Goal: Task Accomplishment & Management: Manage account settings

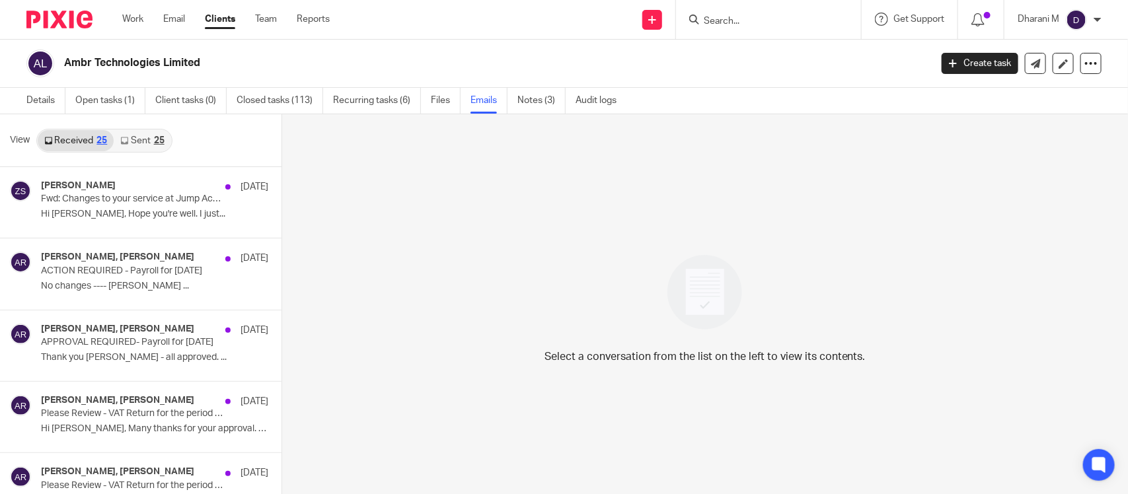
click at [1084, 15] on img at bounding box center [1076, 19] width 21 height 21
click at [1051, 55] on span "My profile" at bounding box center [1046, 52] width 41 height 9
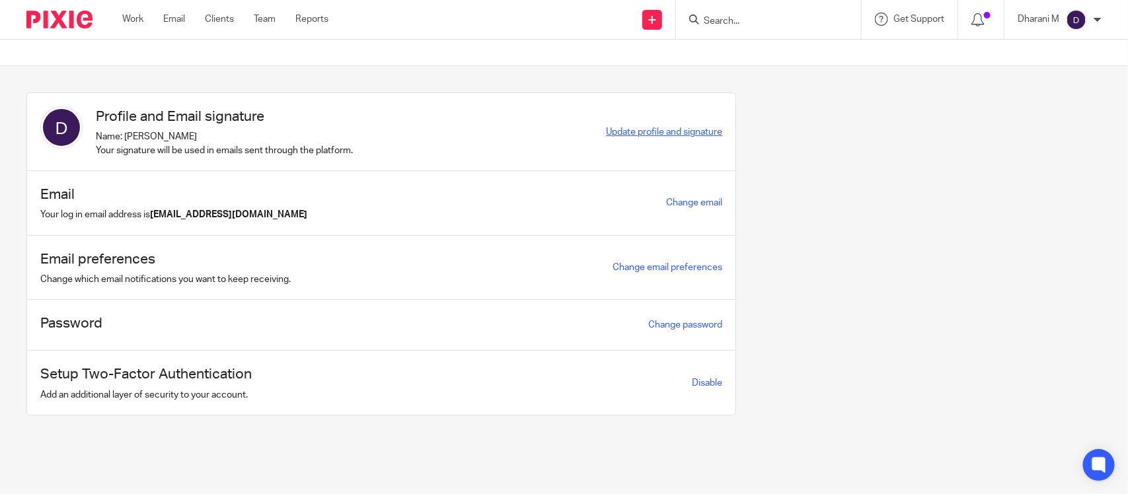
click at [688, 130] on span "Update profile and signature" at bounding box center [664, 132] width 116 height 9
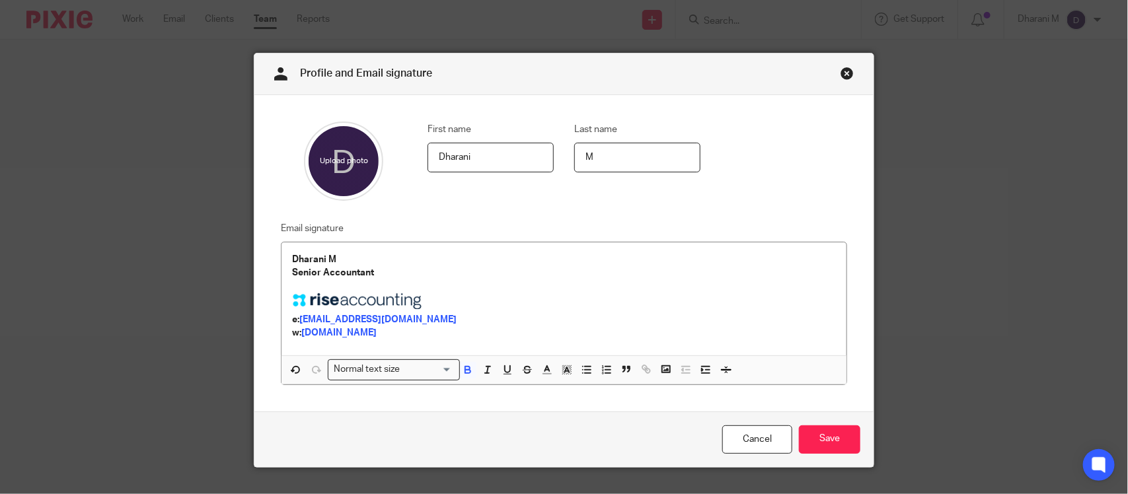
scroll to position [28, 0]
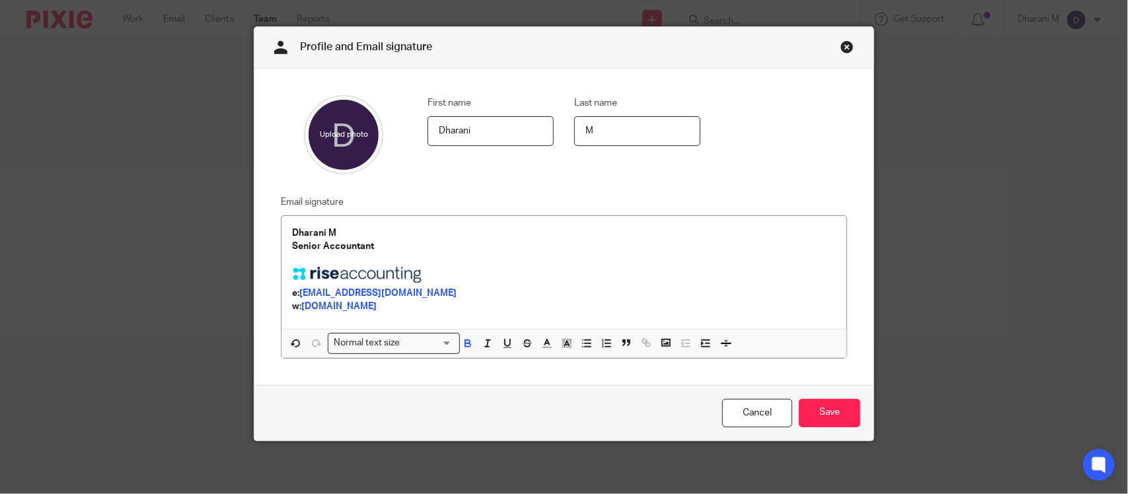
drag, startPoint x: 833, startPoint y: 41, endPoint x: 826, endPoint y: 42, distance: 7.3
click at [828, 41] on div "Profile and Email signature" at bounding box center [563, 48] width 619 height 42
click at [840, 44] on link "Close this dialog window" at bounding box center [846, 49] width 13 height 18
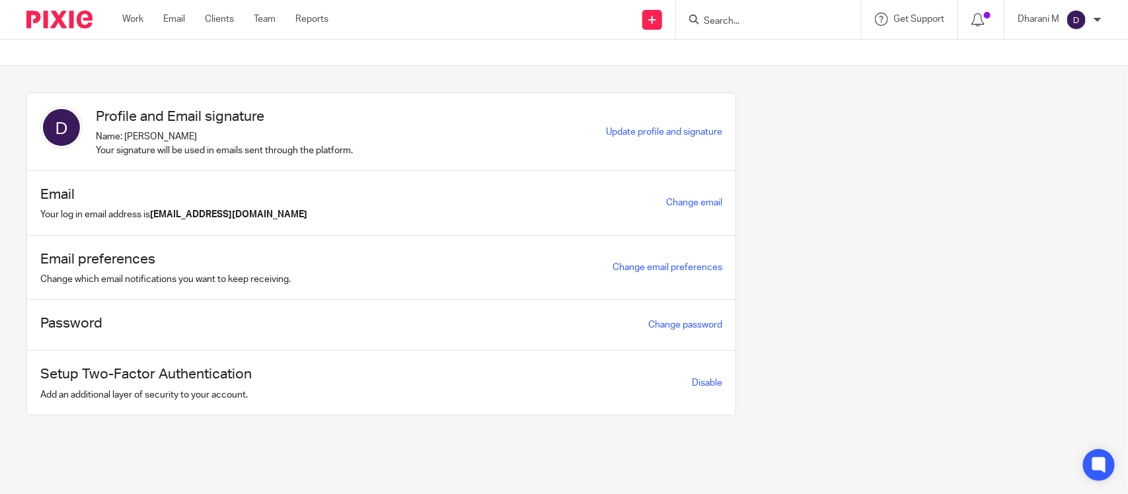
click at [1092, 15] on div "Dharani M" at bounding box center [1060, 19] width 84 height 21
click at [1056, 71] on span "Email integration" at bounding box center [1060, 71] width 69 height 9
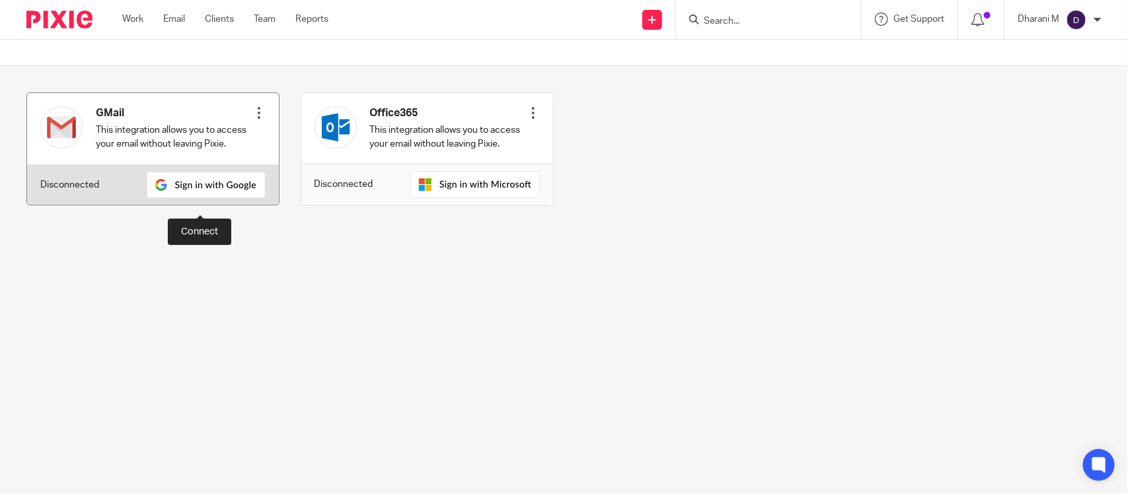
click at [212, 198] on img at bounding box center [206, 185] width 119 height 26
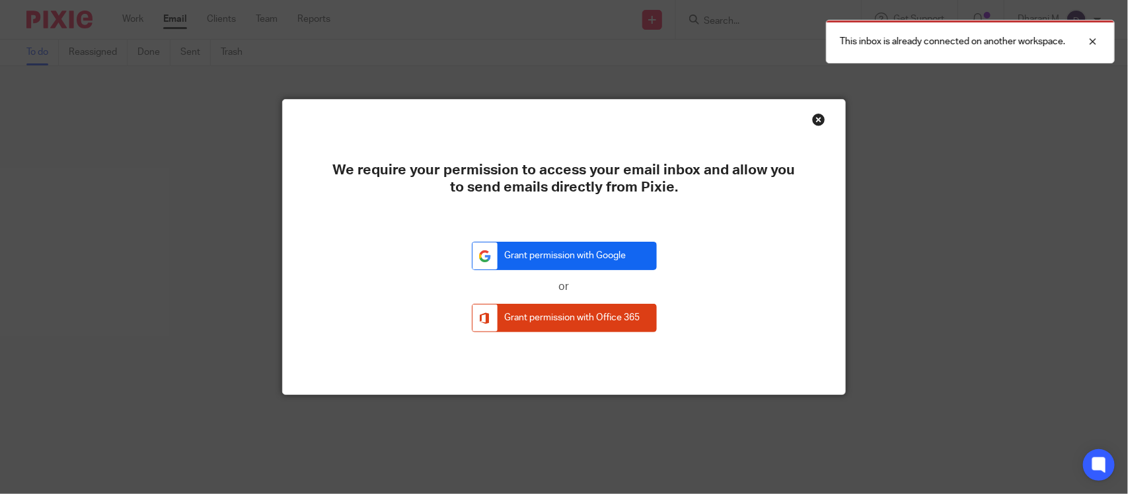
click at [633, 263] on link "Grant permission with Google" at bounding box center [564, 256] width 185 height 28
click at [812, 113] on div "Close this dialog window" at bounding box center [818, 119] width 13 height 13
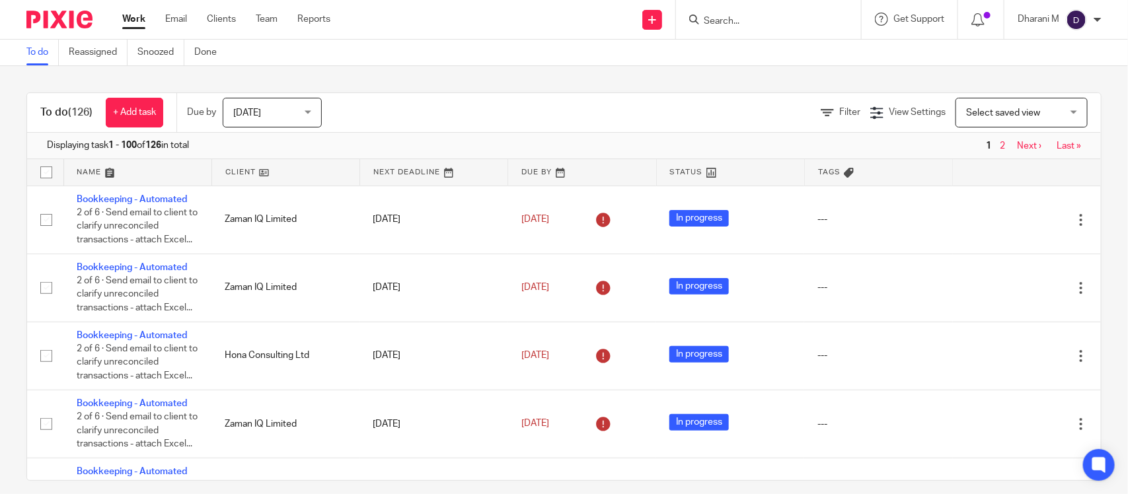
click at [1070, 18] on img at bounding box center [1076, 19] width 21 height 21
click at [1057, 71] on span "Email integration" at bounding box center [1060, 71] width 69 height 9
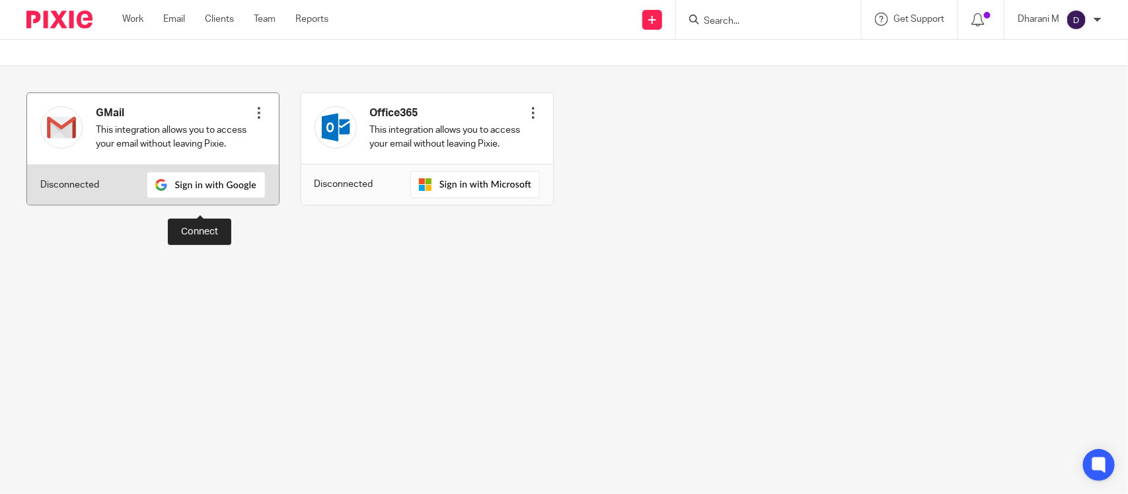
click at [243, 198] on img at bounding box center [206, 185] width 119 height 26
